Goal: Download file/media

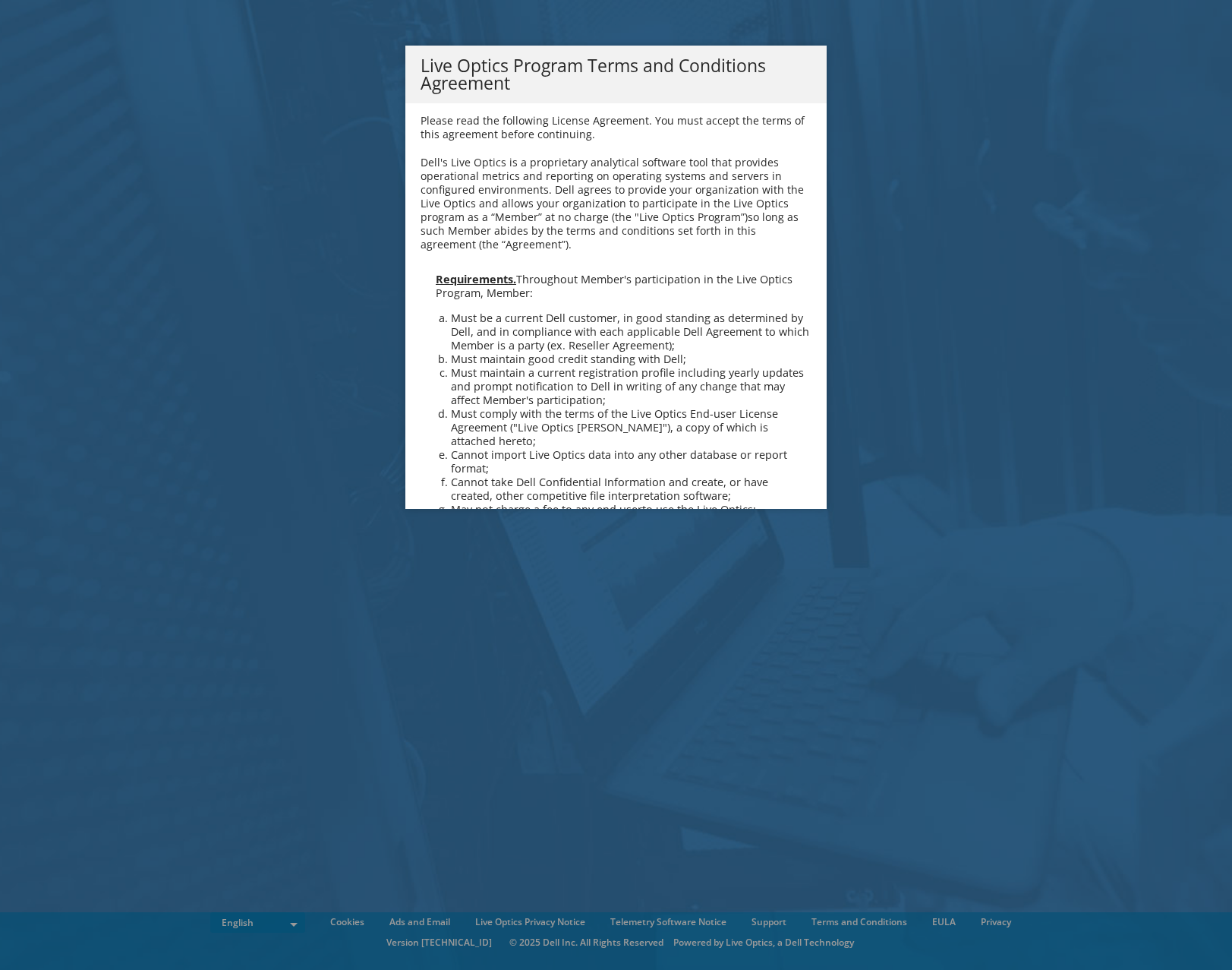
scroll to position [1087, 0]
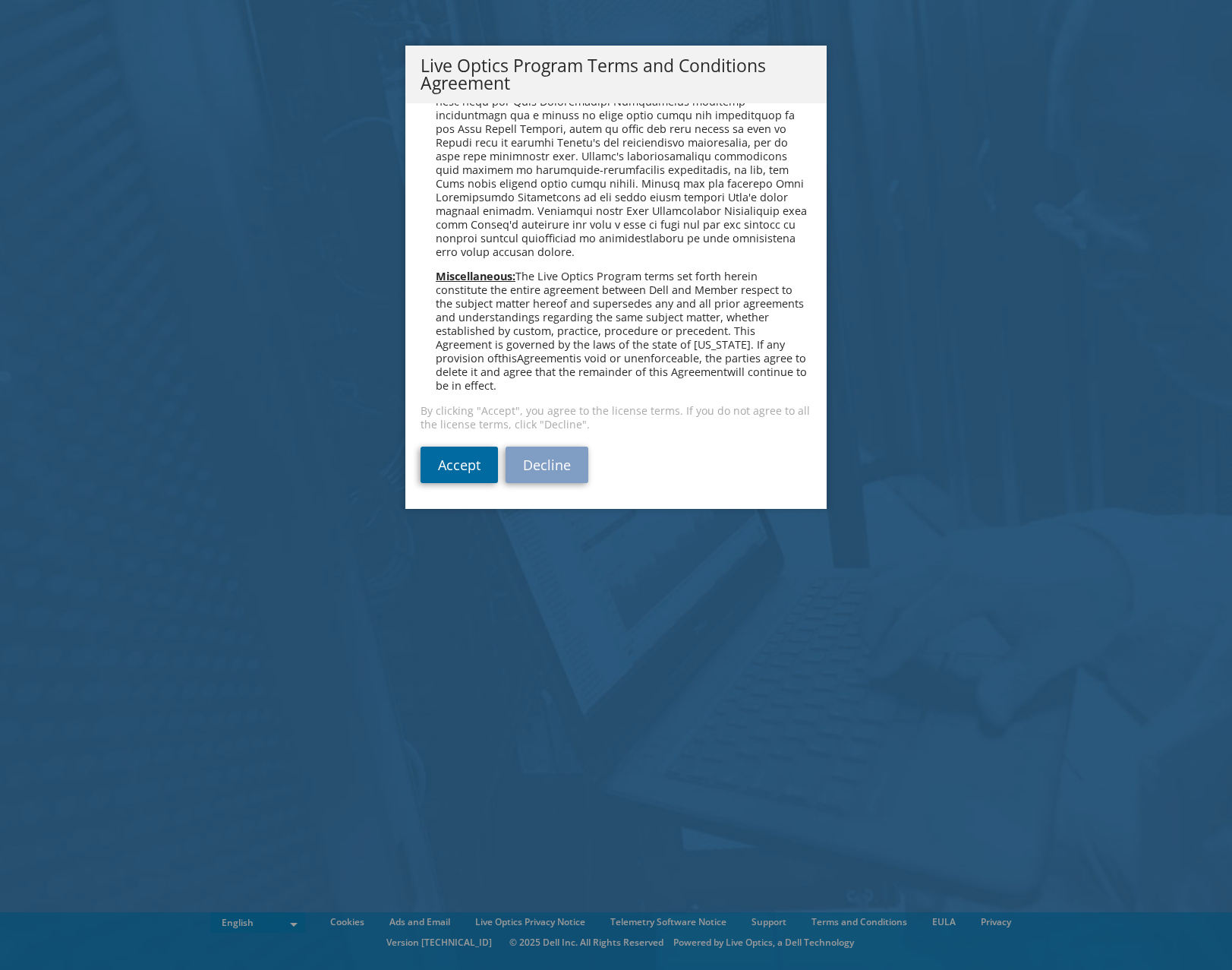
click at [451, 465] on link "Accept" at bounding box center [459, 464] width 77 height 37
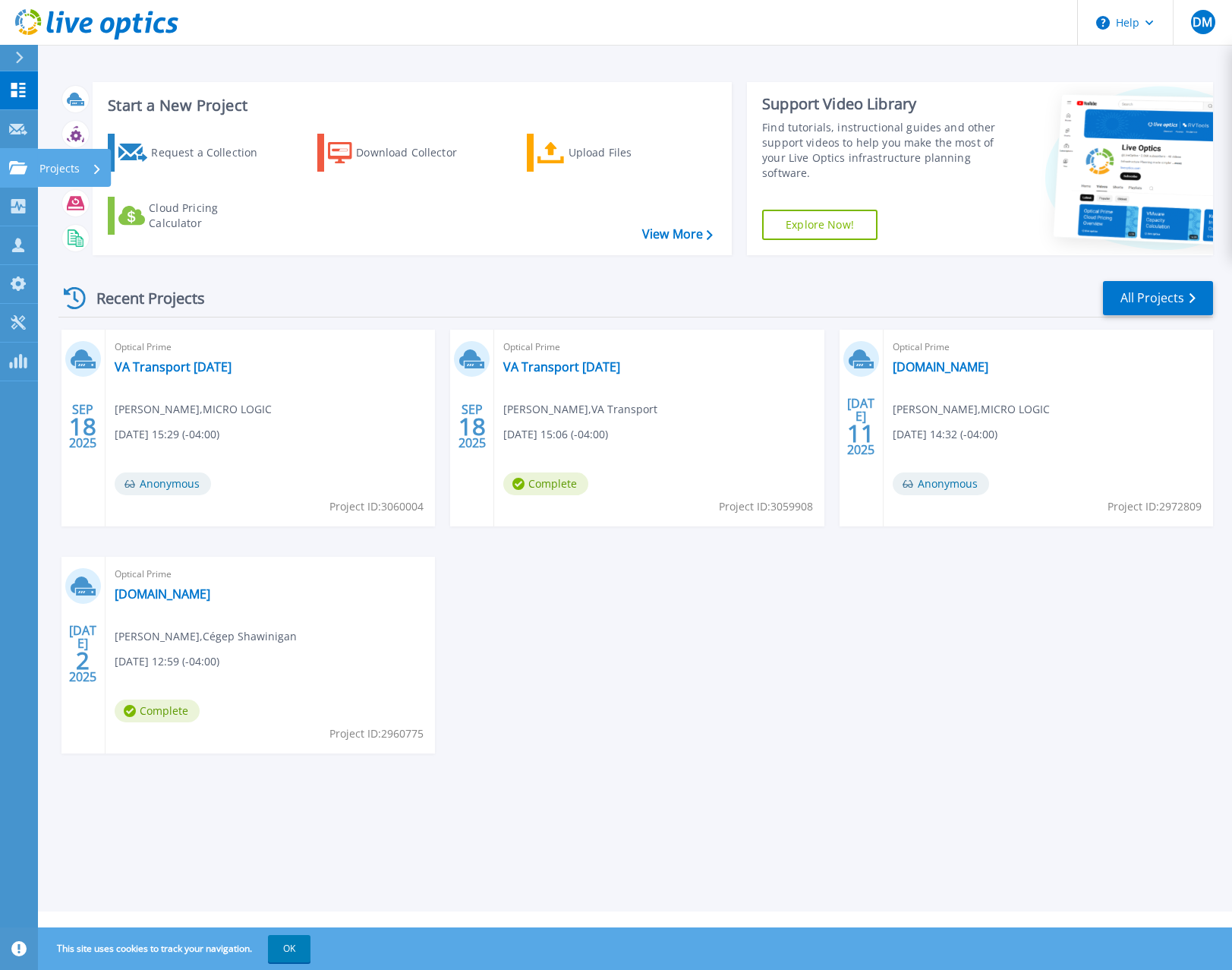
click at [19, 169] on icon at bounding box center [18, 168] width 18 height 13
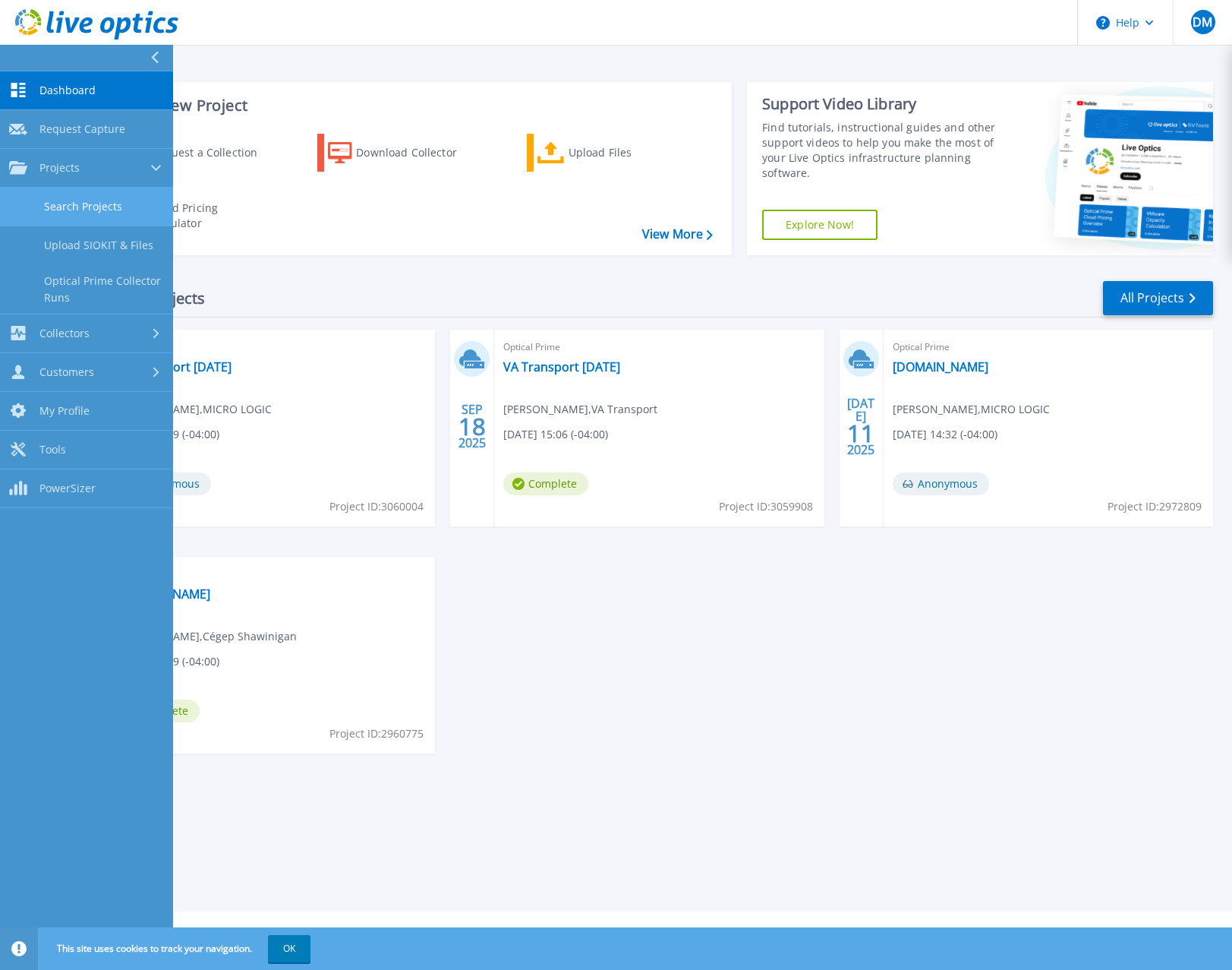
click at [78, 200] on link "Search Projects" at bounding box center [86, 207] width 173 height 39
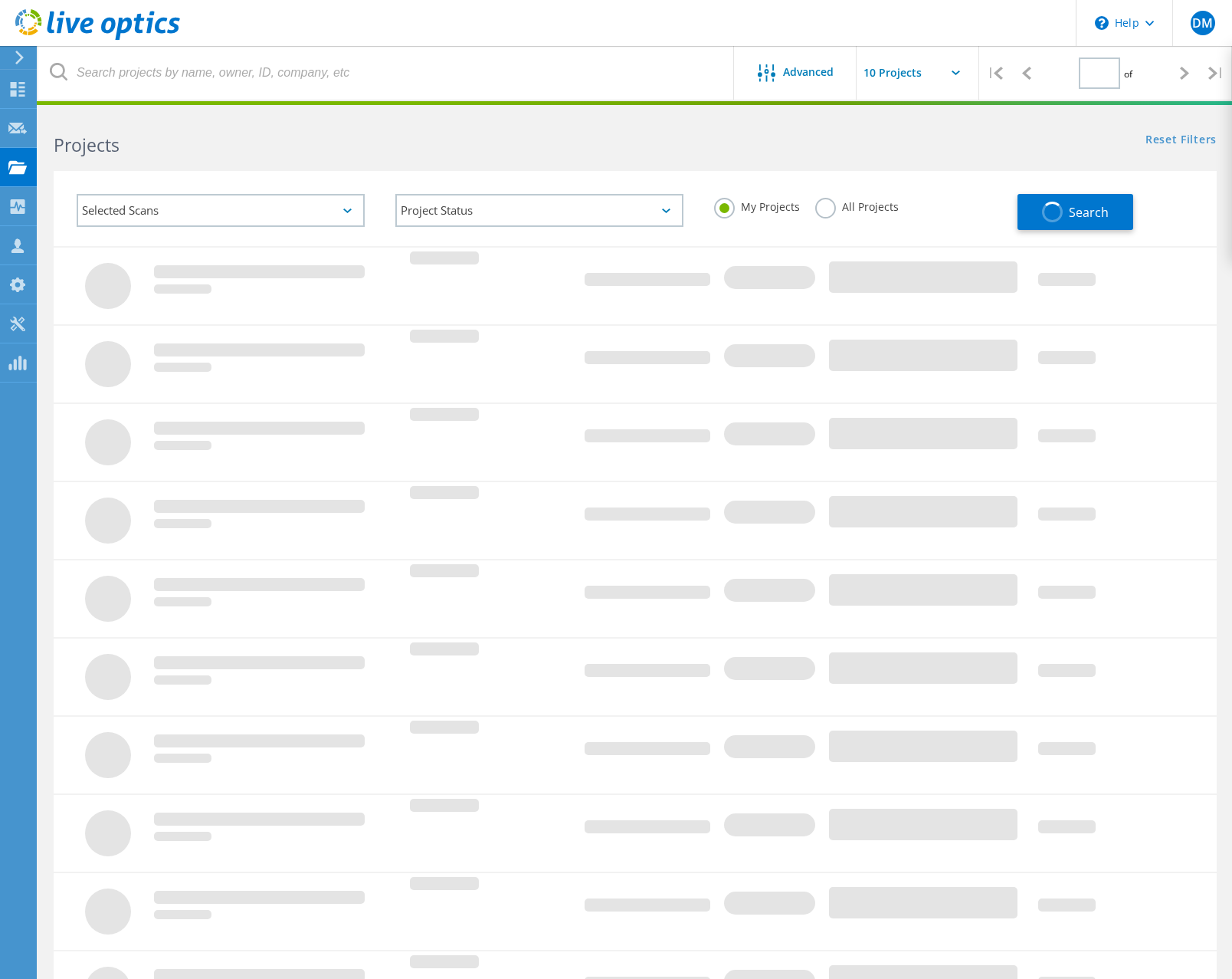
type input "1"
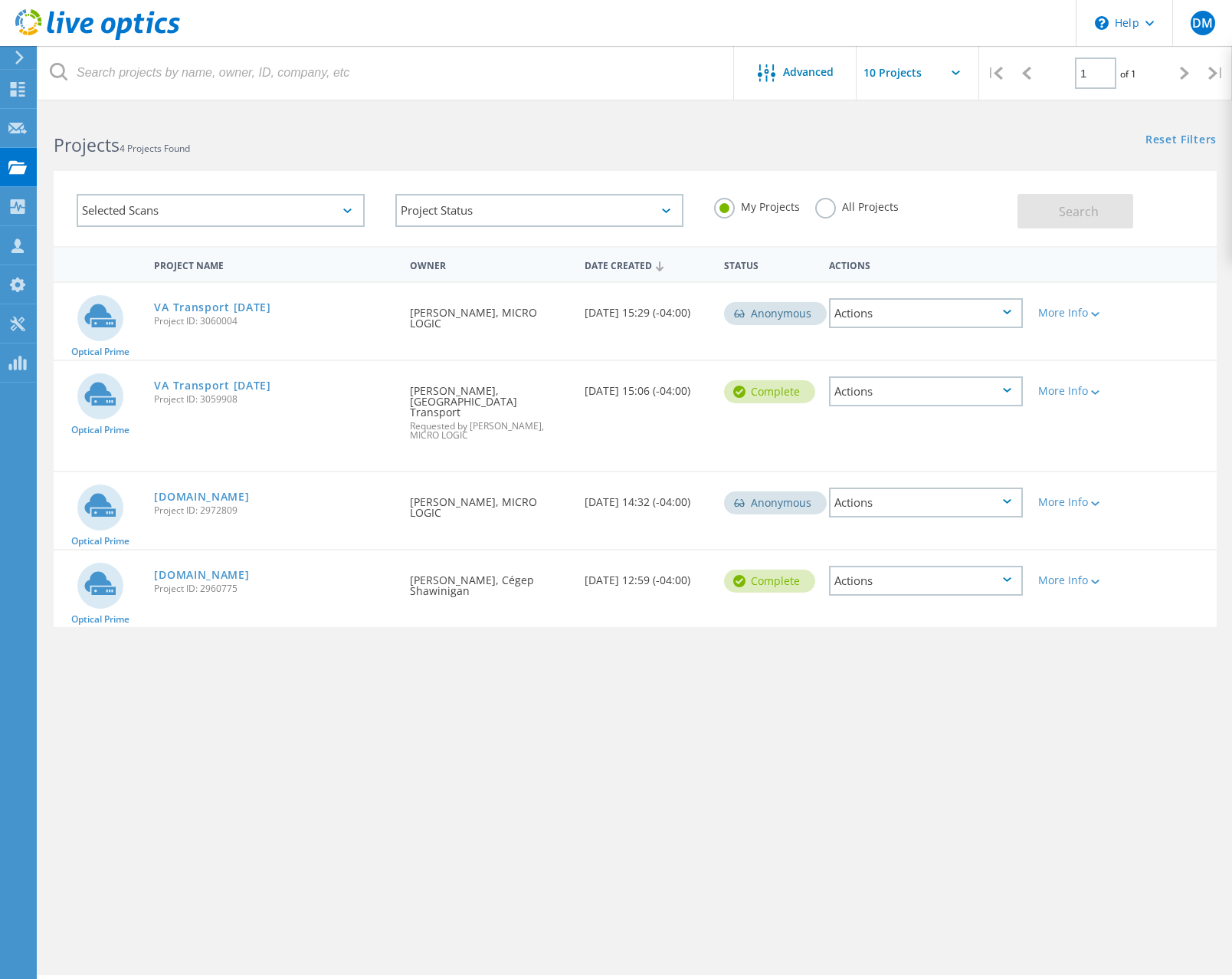
click at [361, 483] on div "s-vcenter.cshawi.ca Project ID: 2972809" at bounding box center [274, 501] width 256 height 58
click at [232, 492] on link "[DOMAIN_NAME]" at bounding box center [201, 496] width 95 height 11
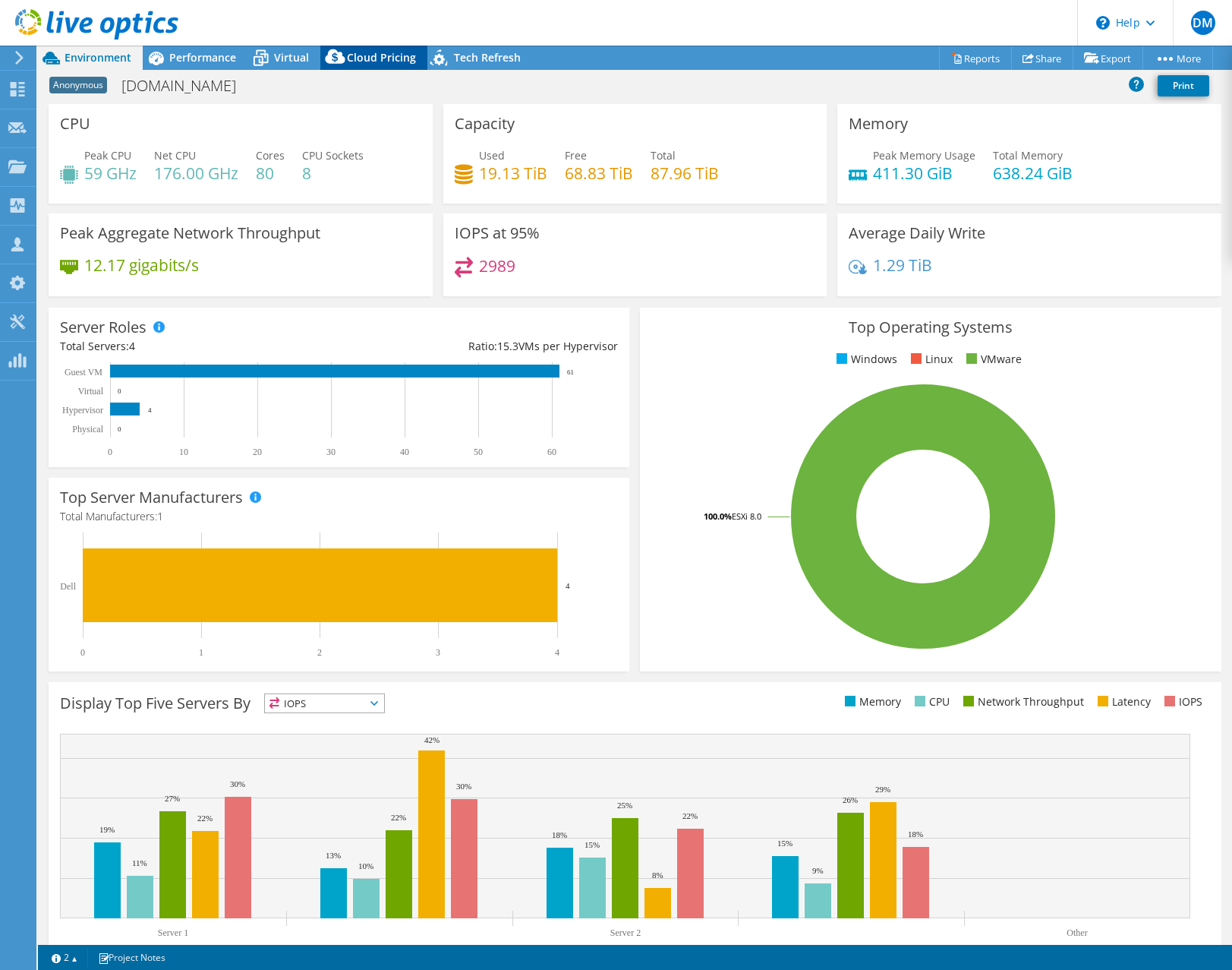
select select "[GEOGRAPHIC_DATA]"
select select "CAD"
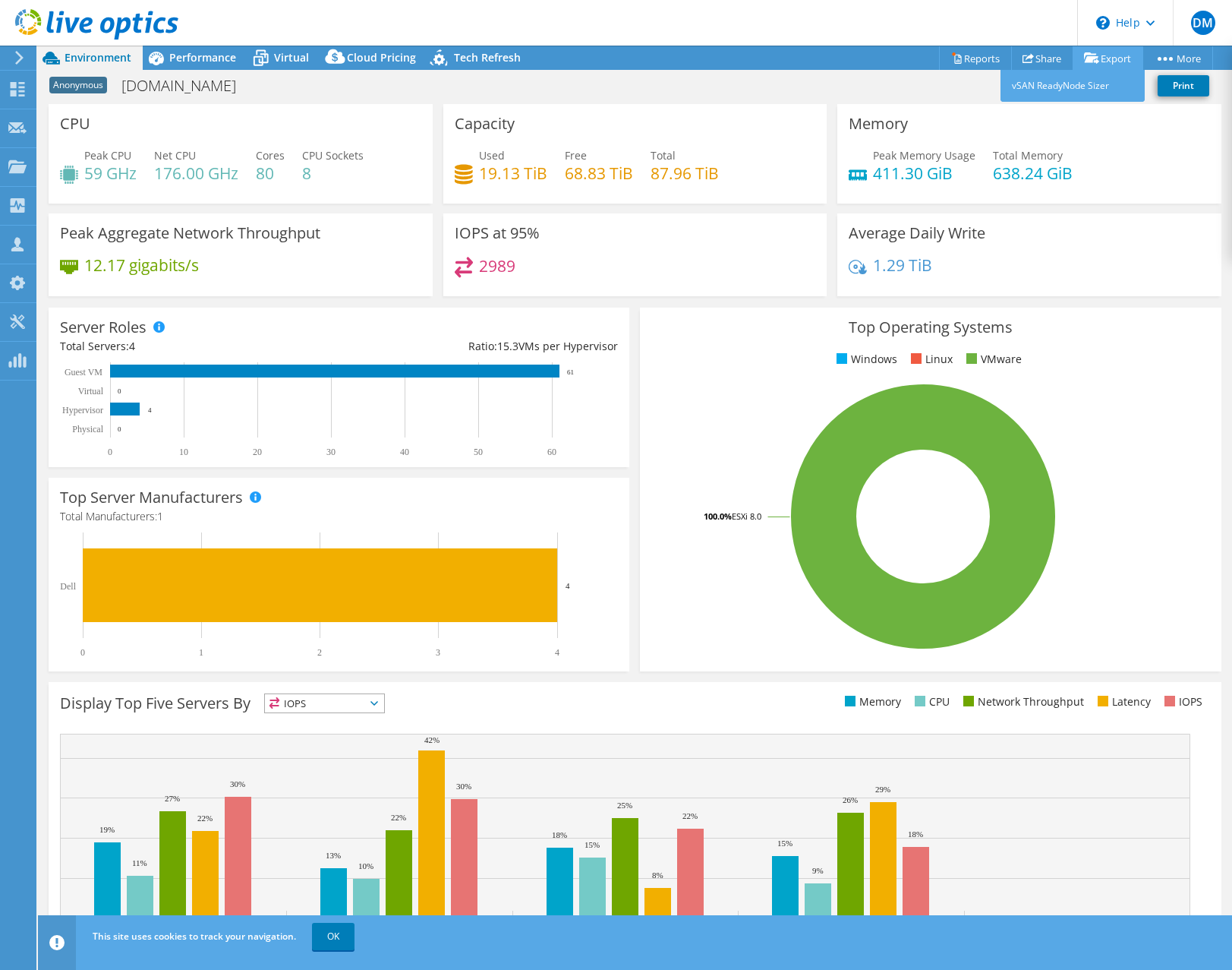
click at [1111, 59] on link "Export" at bounding box center [1107, 58] width 71 height 24
click at [967, 82] on div "Anonymous [DOMAIN_NAME] Print" at bounding box center [635, 86] width 1195 height 28
click at [974, 61] on link "Reports" at bounding box center [976, 58] width 73 height 24
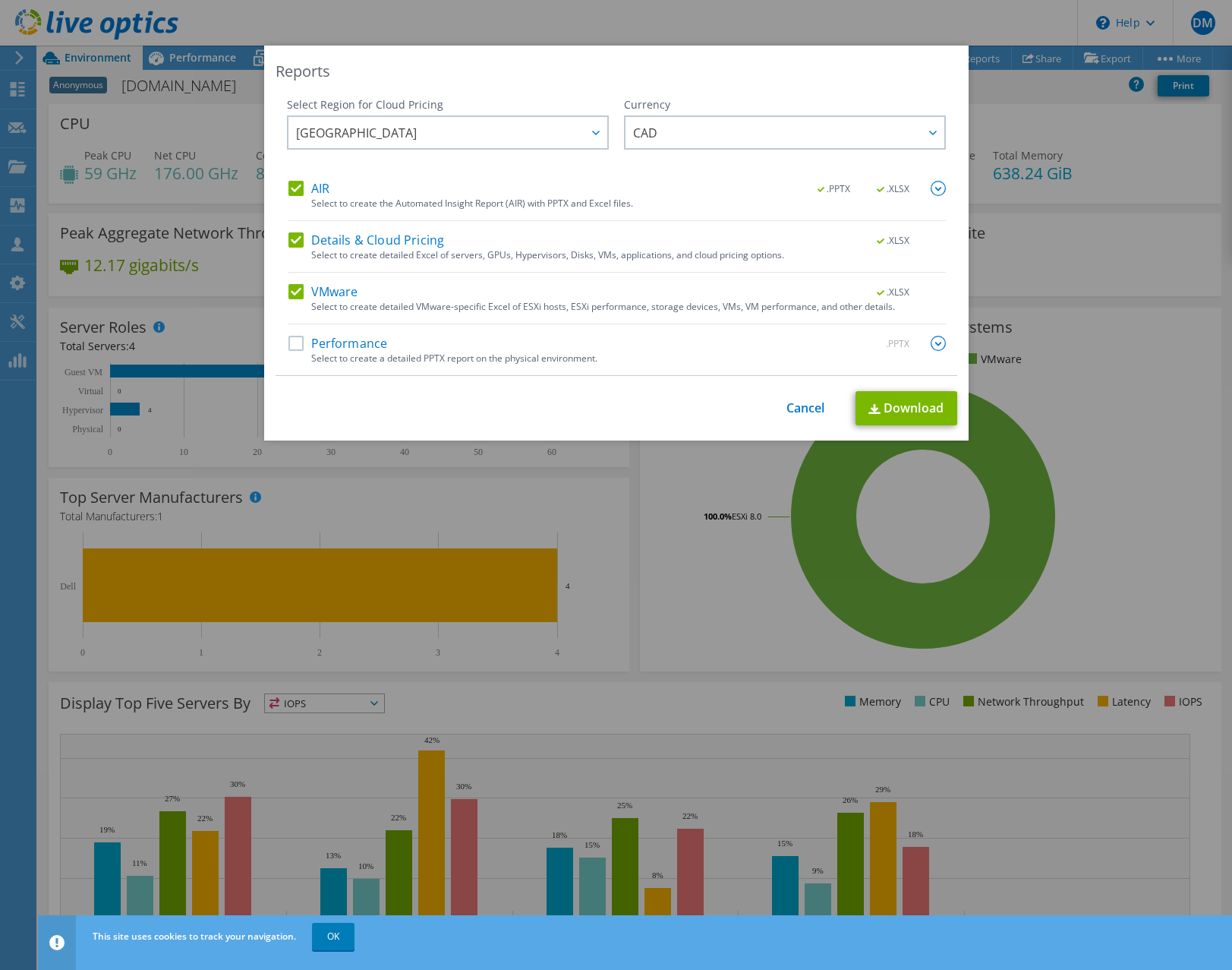
click at [290, 341] on label "Performance" at bounding box center [338, 343] width 99 height 15
click at [0, 0] on input "Performance" at bounding box center [0, 0] width 0 height 0
click at [904, 412] on link "Download" at bounding box center [906, 408] width 102 height 34
click at [793, 402] on link "Cancel" at bounding box center [806, 408] width 39 height 15
